Goal: Transaction & Acquisition: Download file/media

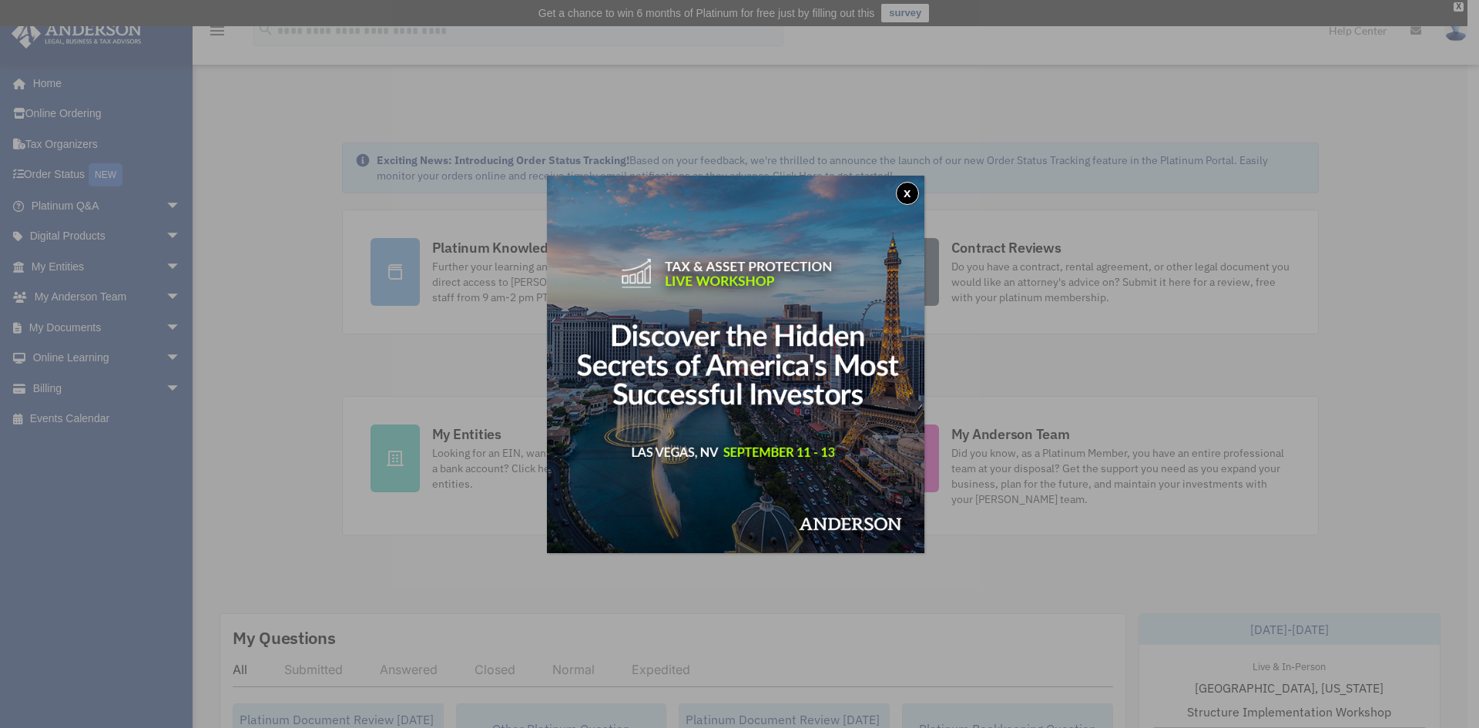
click at [906, 192] on button "x" at bounding box center [907, 193] width 23 height 23
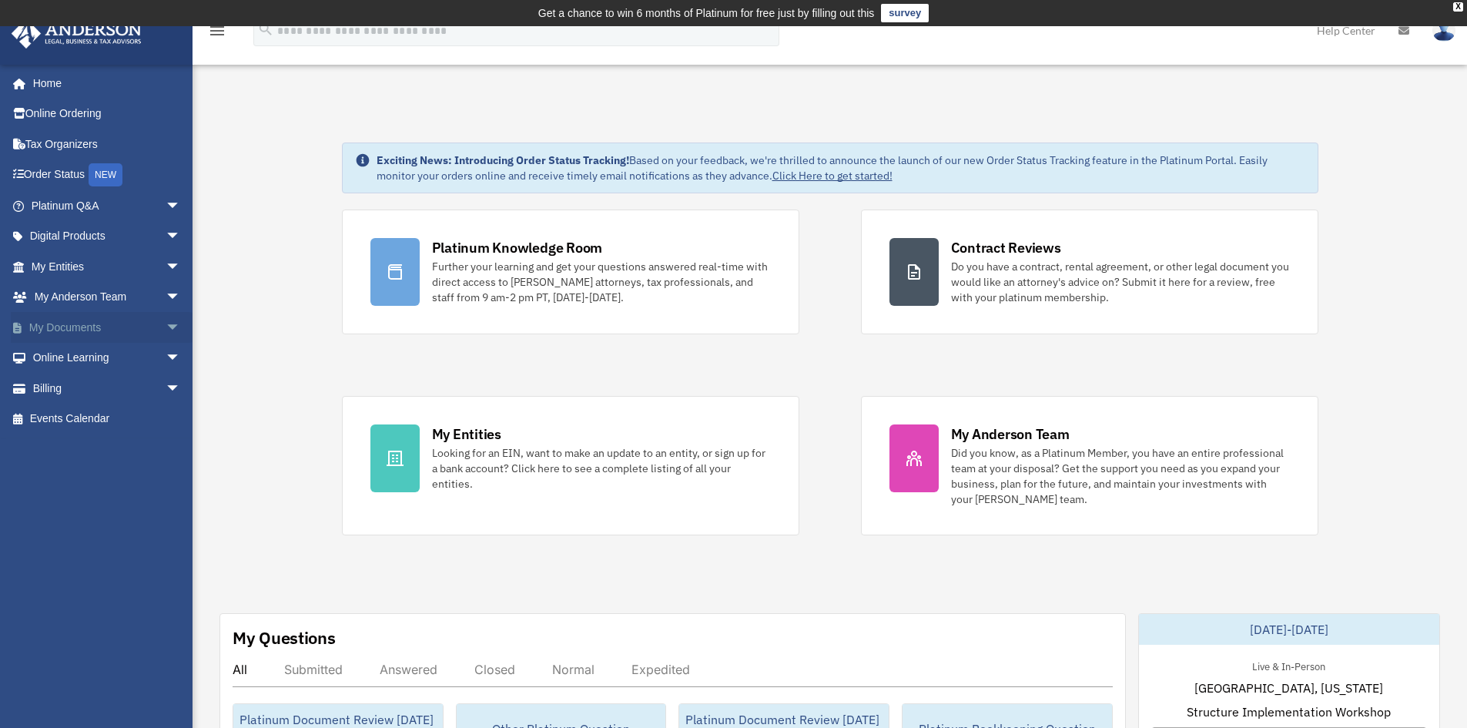
click at [108, 322] on link "My Documents arrow_drop_down" at bounding box center [107, 327] width 193 height 31
click at [166, 333] on span "arrow_drop_down" at bounding box center [181, 328] width 31 height 32
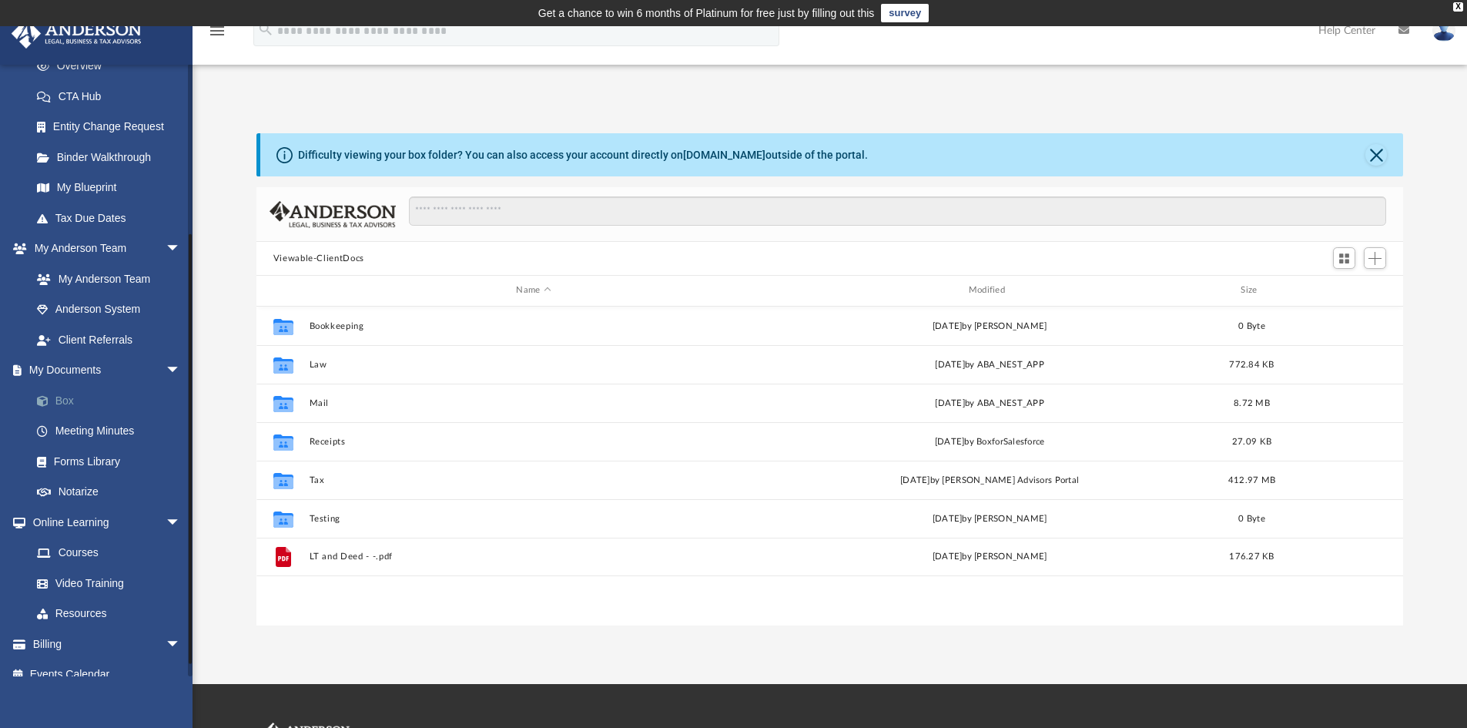
scroll to position [339, 1135]
click at [73, 404] on link "Box" at bounding box center [113, 400] width 183 height 31
click at [97, 469] on link "Forms Library" at bounding box center [113, 461] width 183 height 31
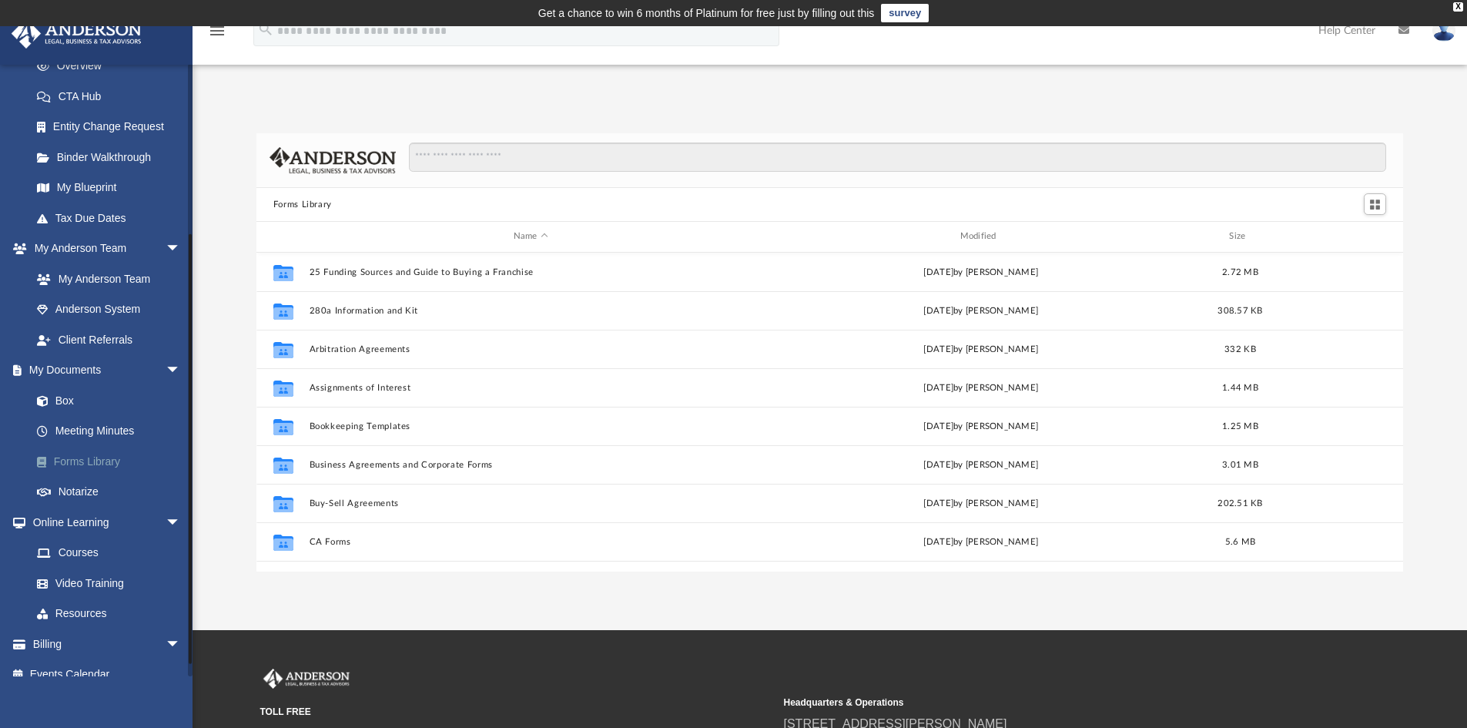
scroll to position [339, 1135]
click at [746, 162] on input "Search files and folders" at bounding box center [897, 156] width 977 height 29
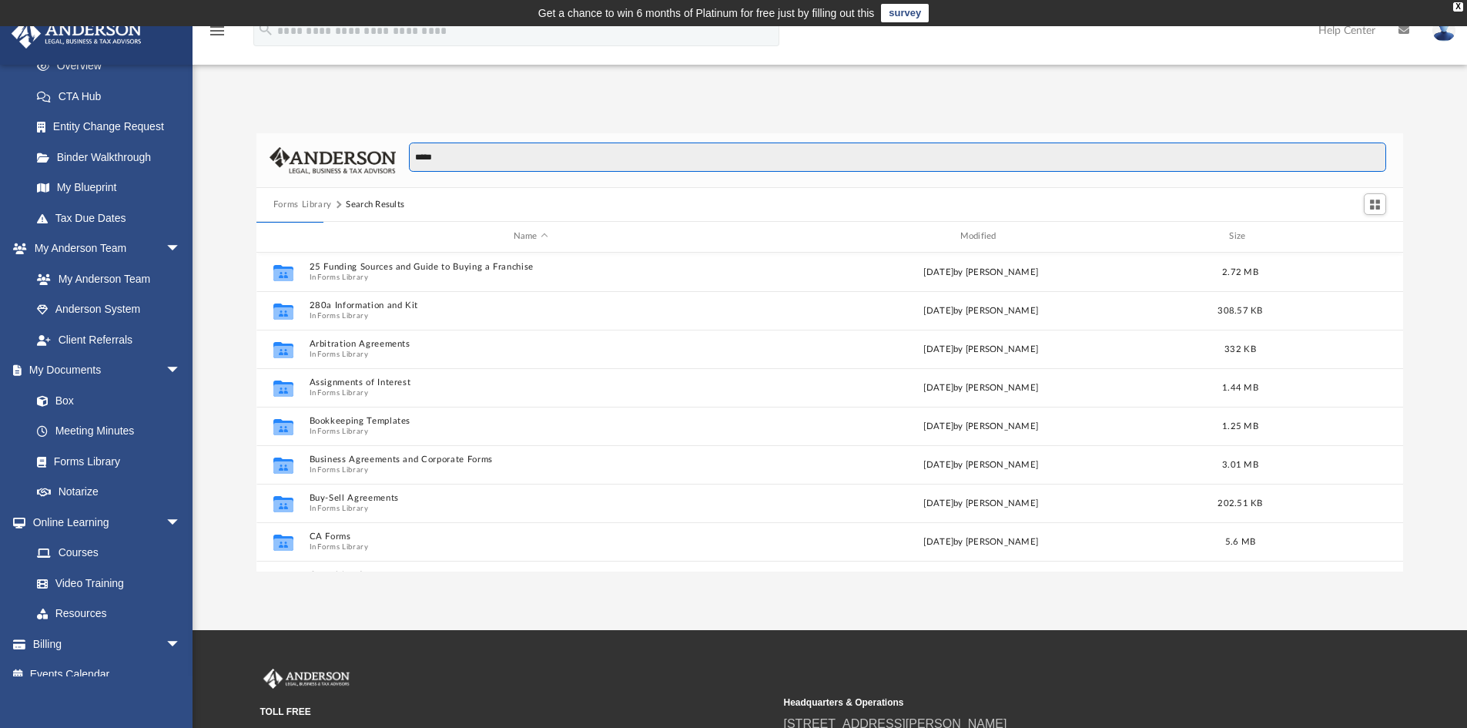
type input "*****"
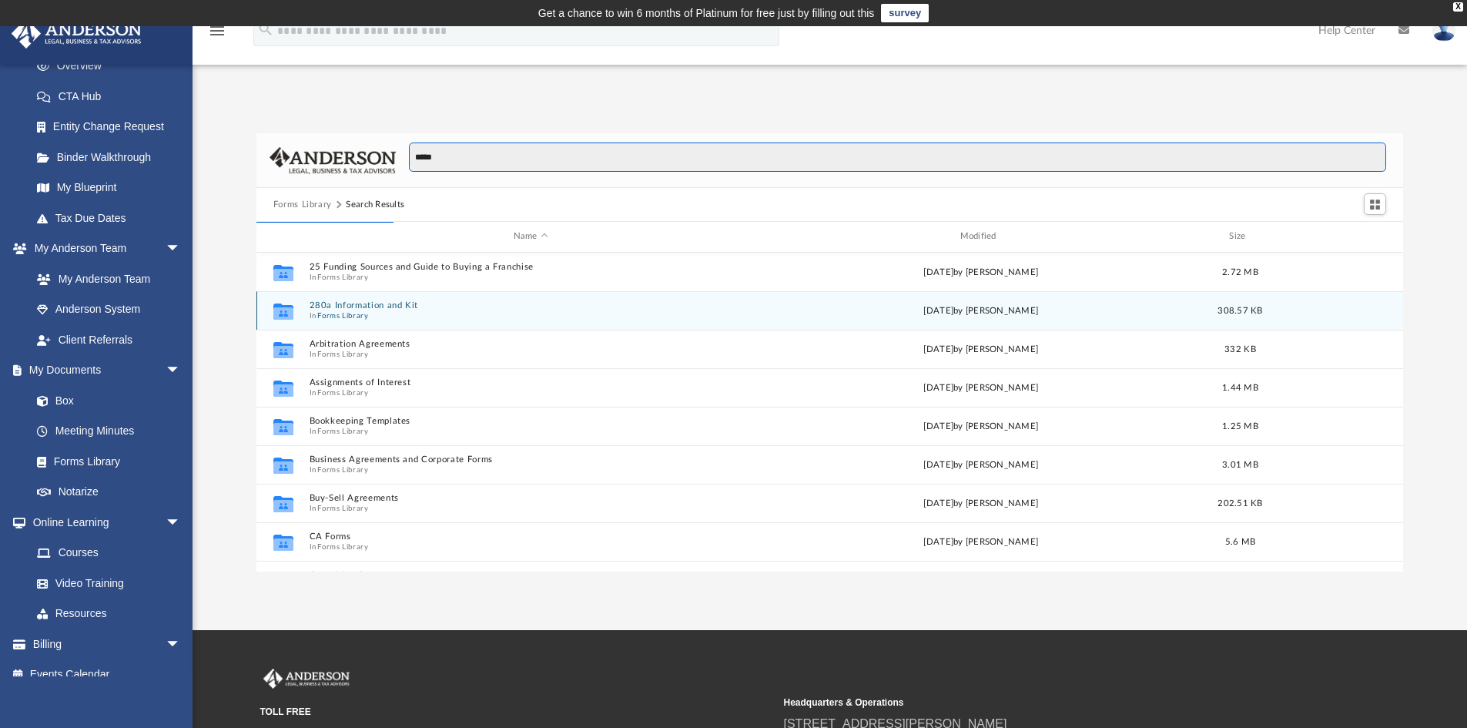
scroll to position [291, 1135]
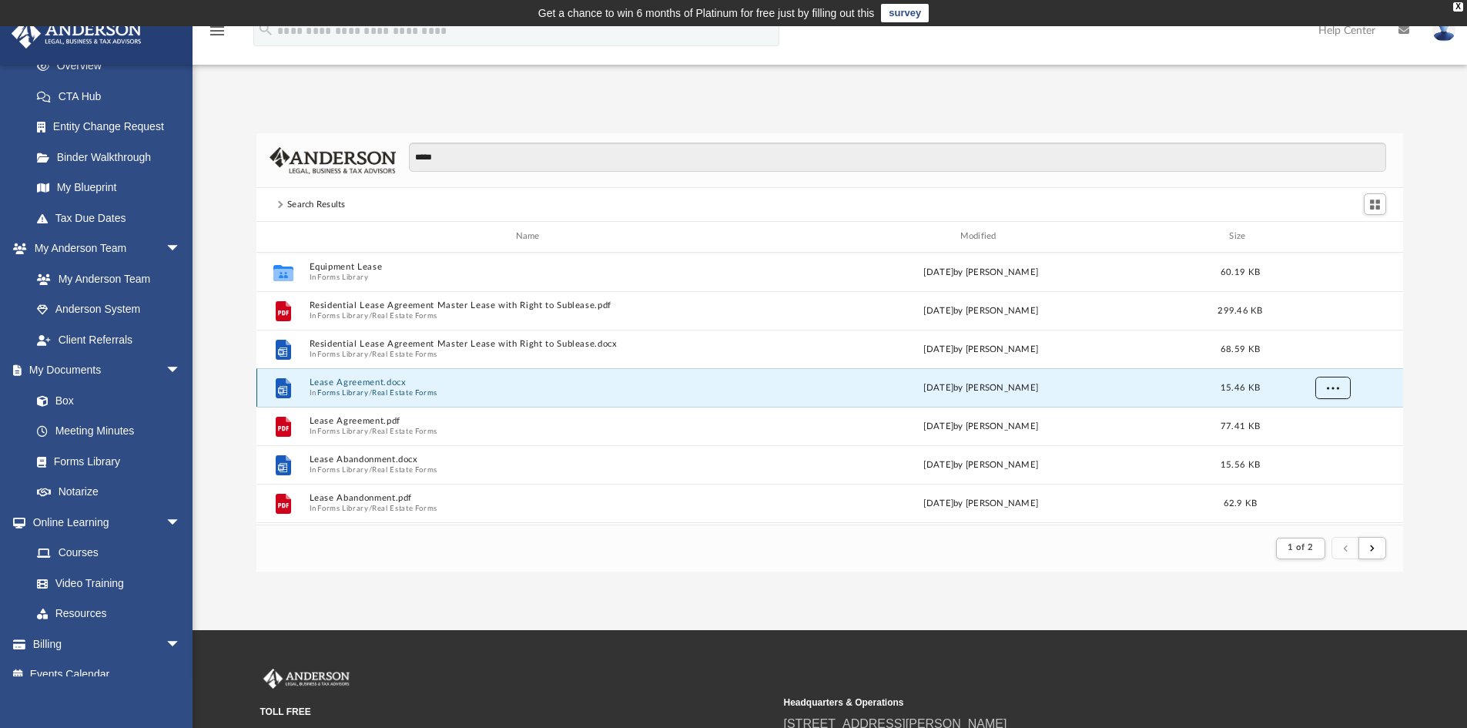
click at [1339, 392] on button "More options" at bounding box center [1332, 387] width 35 height 23
click at [1320, 446] on li "Download" at bounding box center [1318, 443] width 45 height 16
click at [1335, 388] on span "More options" at bounding box center [1332, 387] width 12 height 8
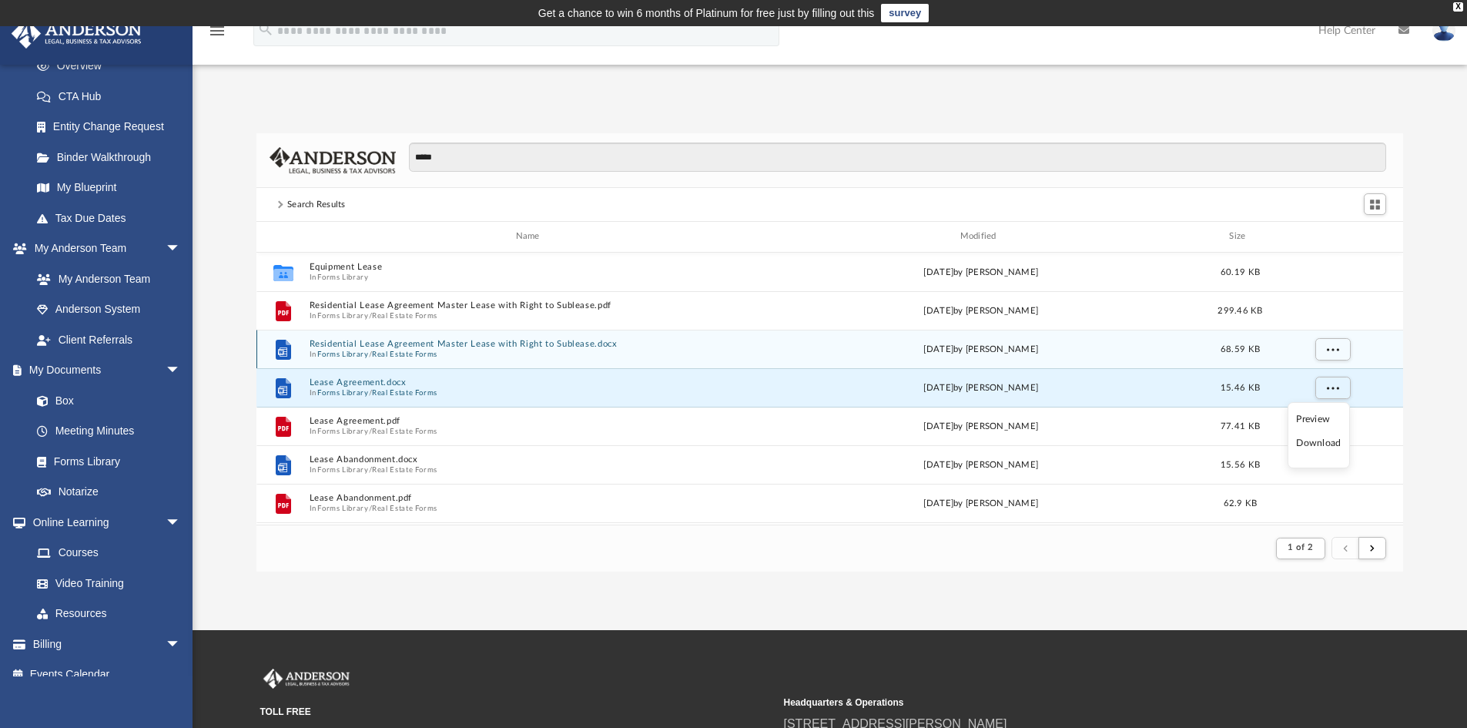
click at [712, 338] on div "File Residential Lease Agreement Master Lease with Right to Sublease.docx In Fo…" at bounding box center [830, 349] width 1148 height 39
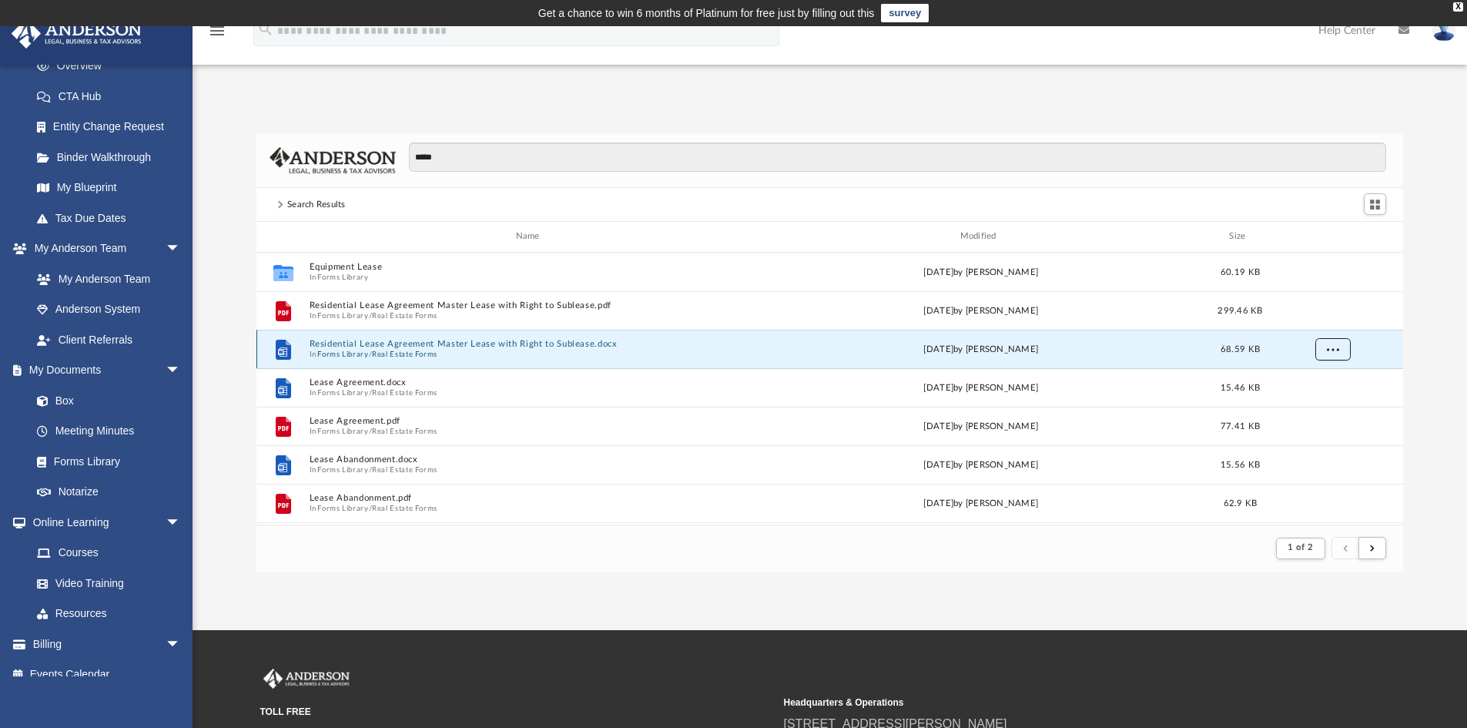
click at [1339, 353] on button "More options" at bounding box center [1332, 348] width 35 height 23
click at [976, 575] on div "App [PERSON_NAME][EMAIL_ADDRESS][DOMAIN_NAME] Sign Out [PERSON_NAME][EMAIL_ADDR…" at bounding box center [733, 328] width 1467 height 604
click at [1379, 542] on button "submit" at bounding box center [1373, 548] width 28 height 22
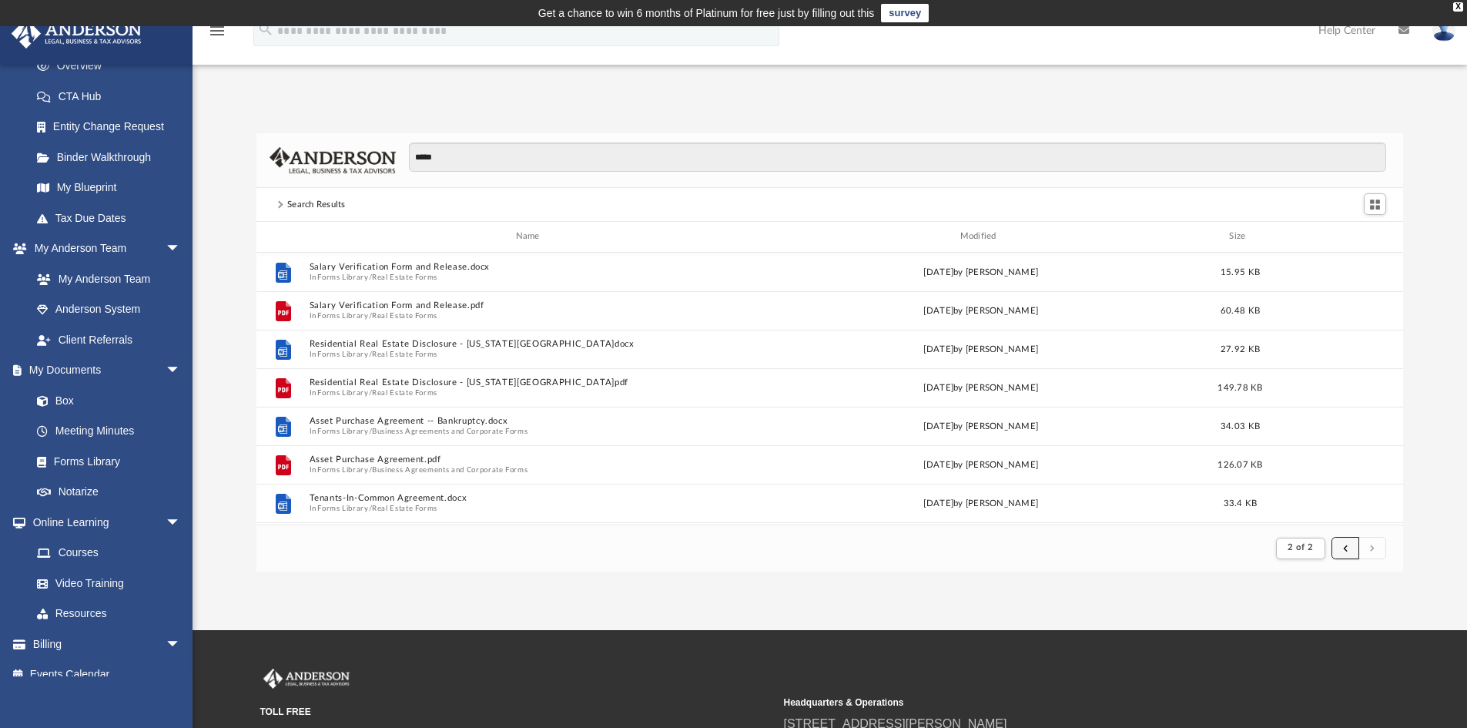
click at [1336, 539] on button "submit" at bounding box center [1346, 548] width 28 height 22
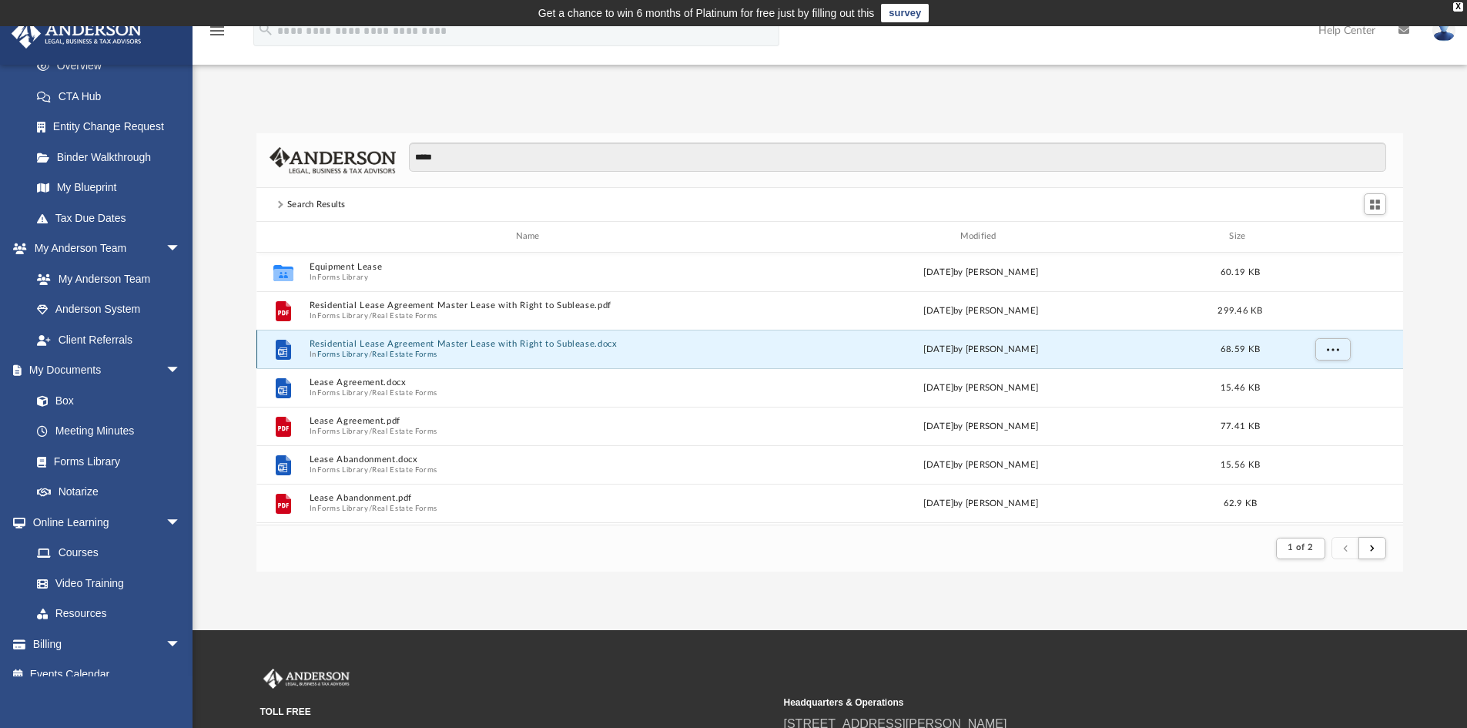
click at [443, 341] on button "Residential Lease Agreement Master Lease with Right to Sublease.docx" at bounding box center [531, 344] width 444 height 10
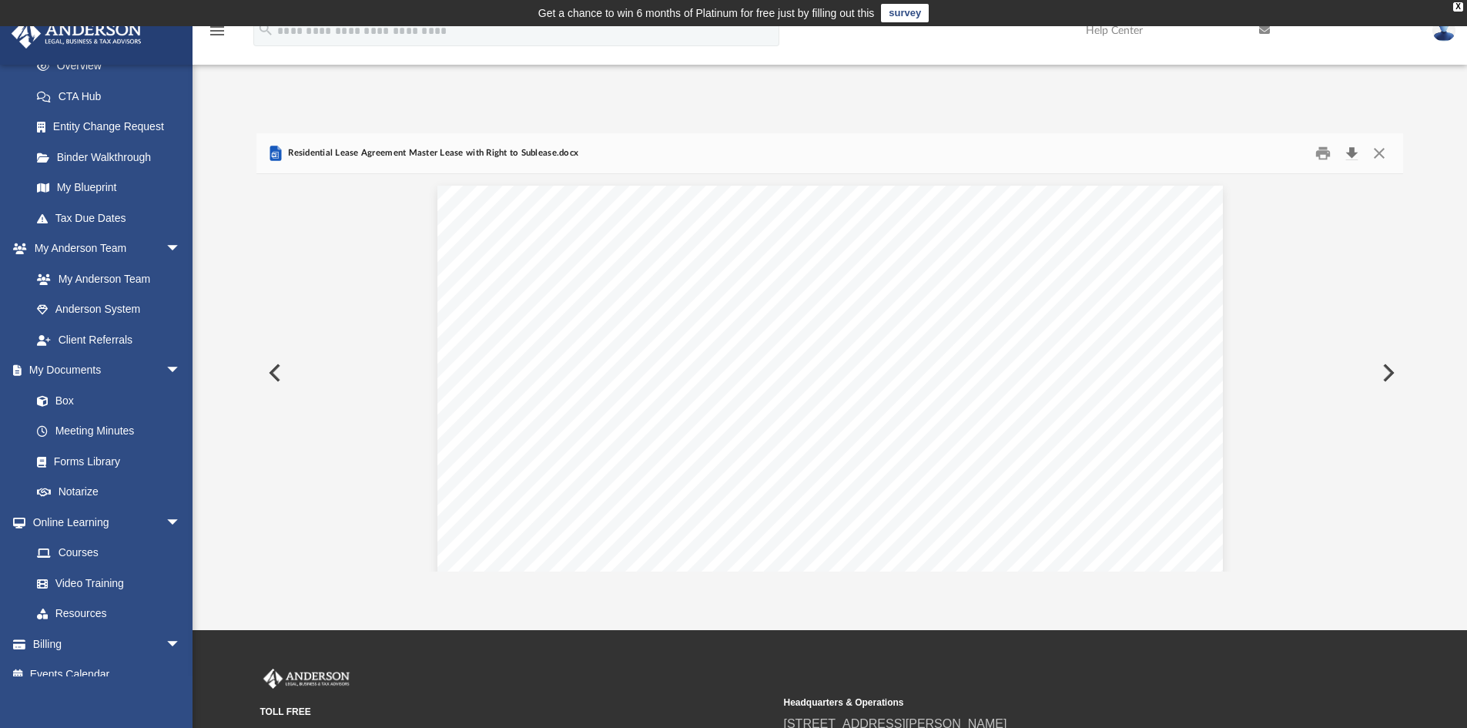
click at [1350, 156] on button "Download" at bounding box center [1352, 154] width 28 height 24
